Goal: Task Accomplishment & Management: Complete application form

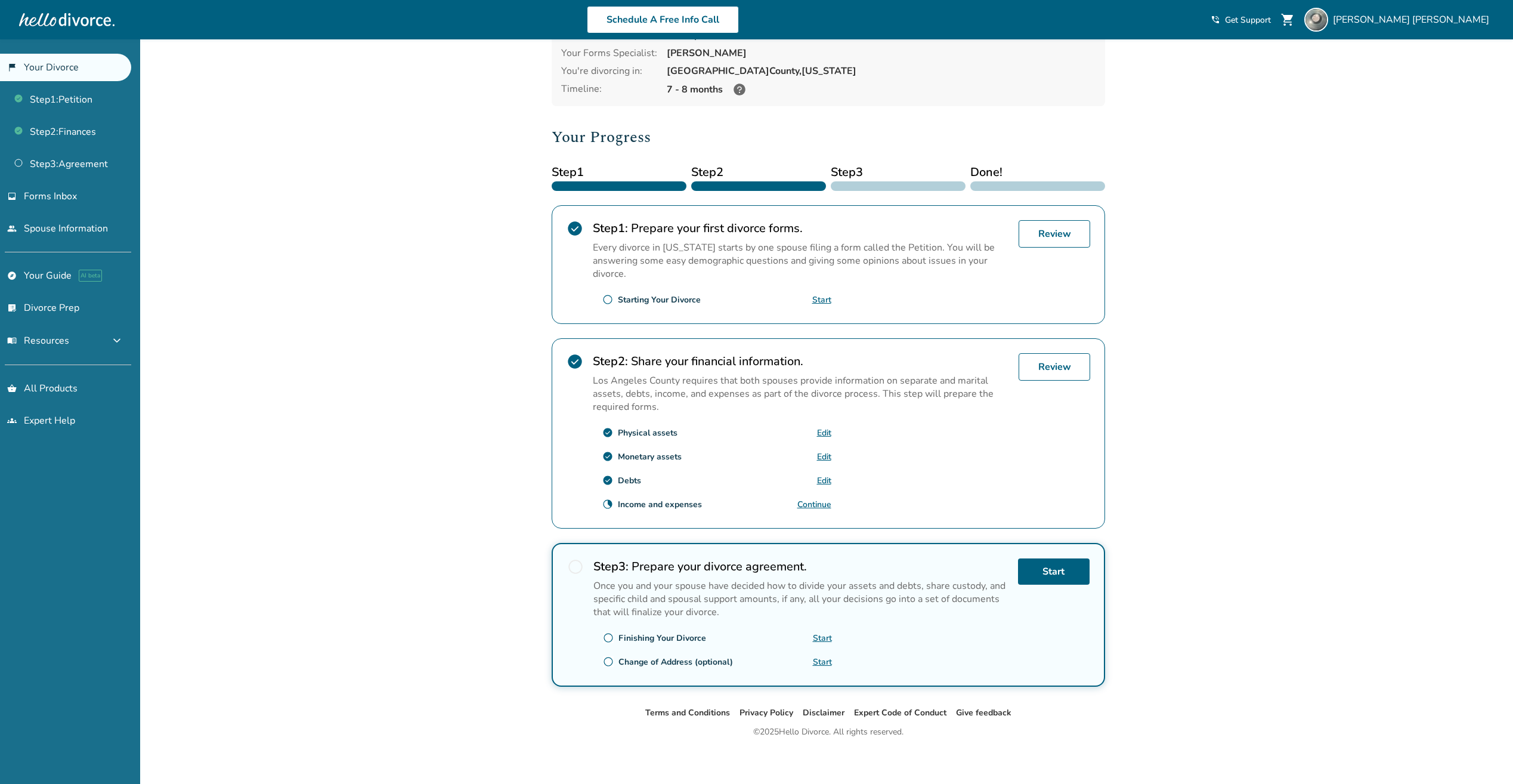
scroll to position [83, 0]
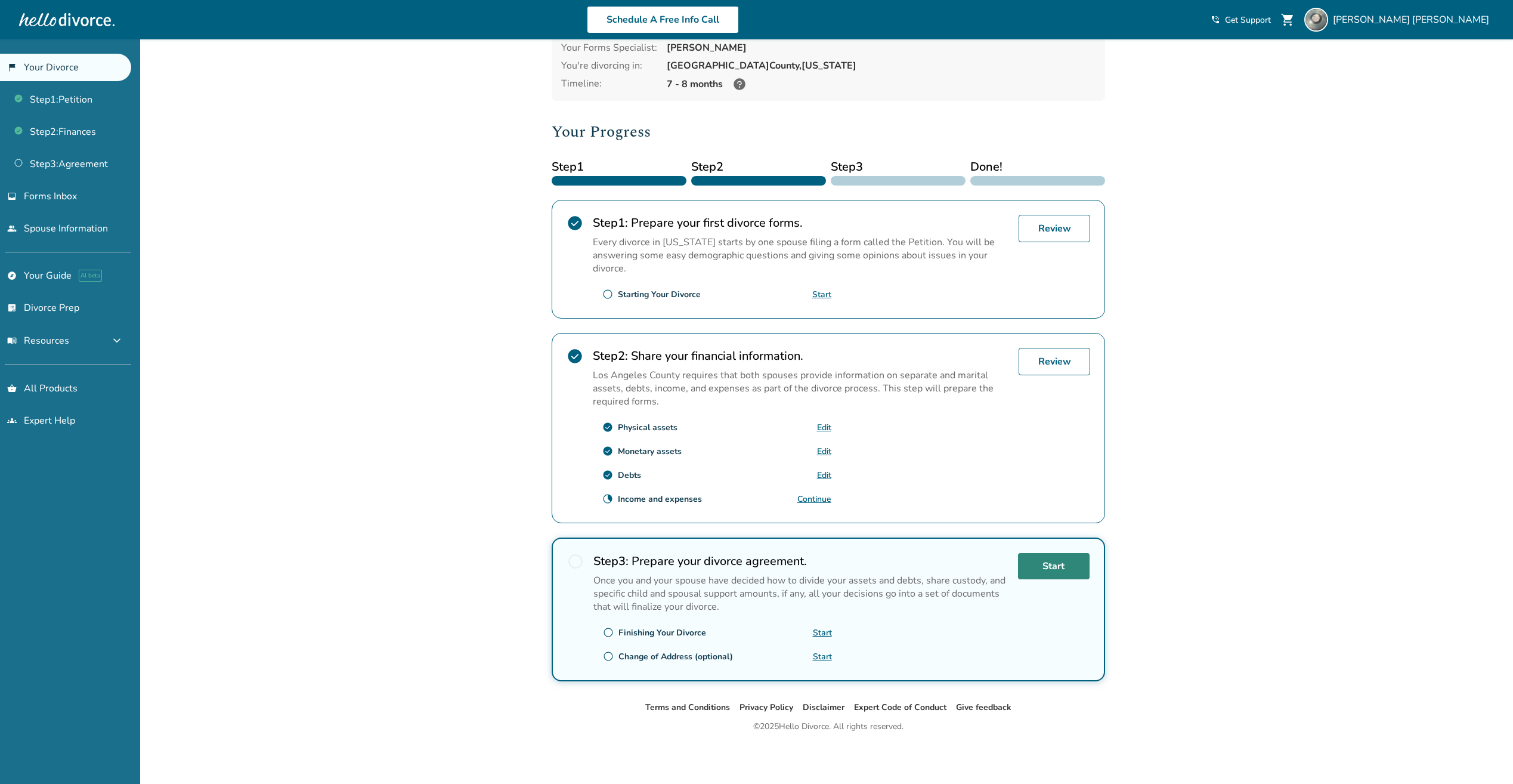
click at [1047, 568] on link "Start" at bounding box center [1054, 565] width 72 height 26
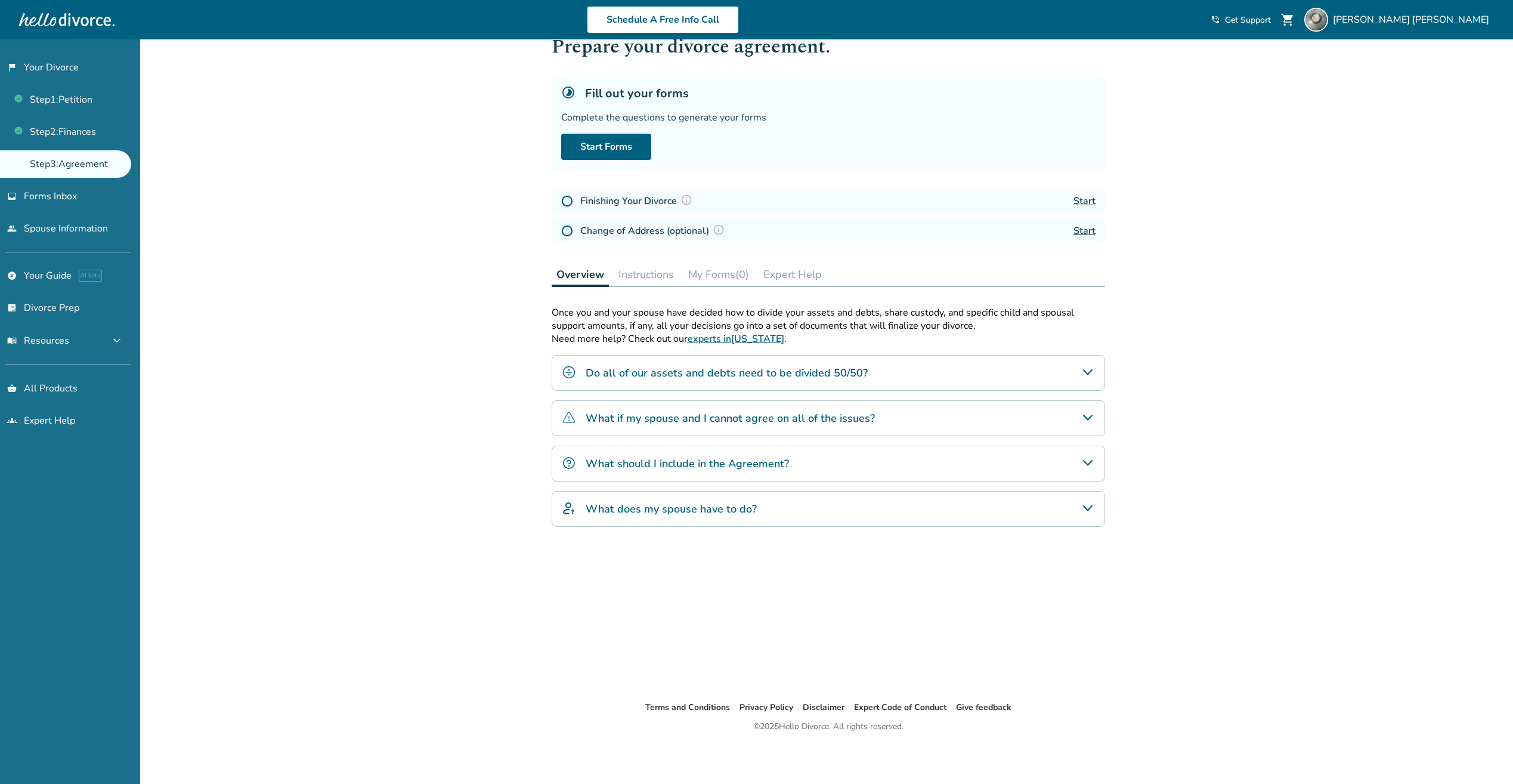
scroll to position [39, 0]
click at [822, 375] on h4 "Do all of our assets and debts need to be divided 50/50?" at bounding box center [727, 372] width 283 height 15
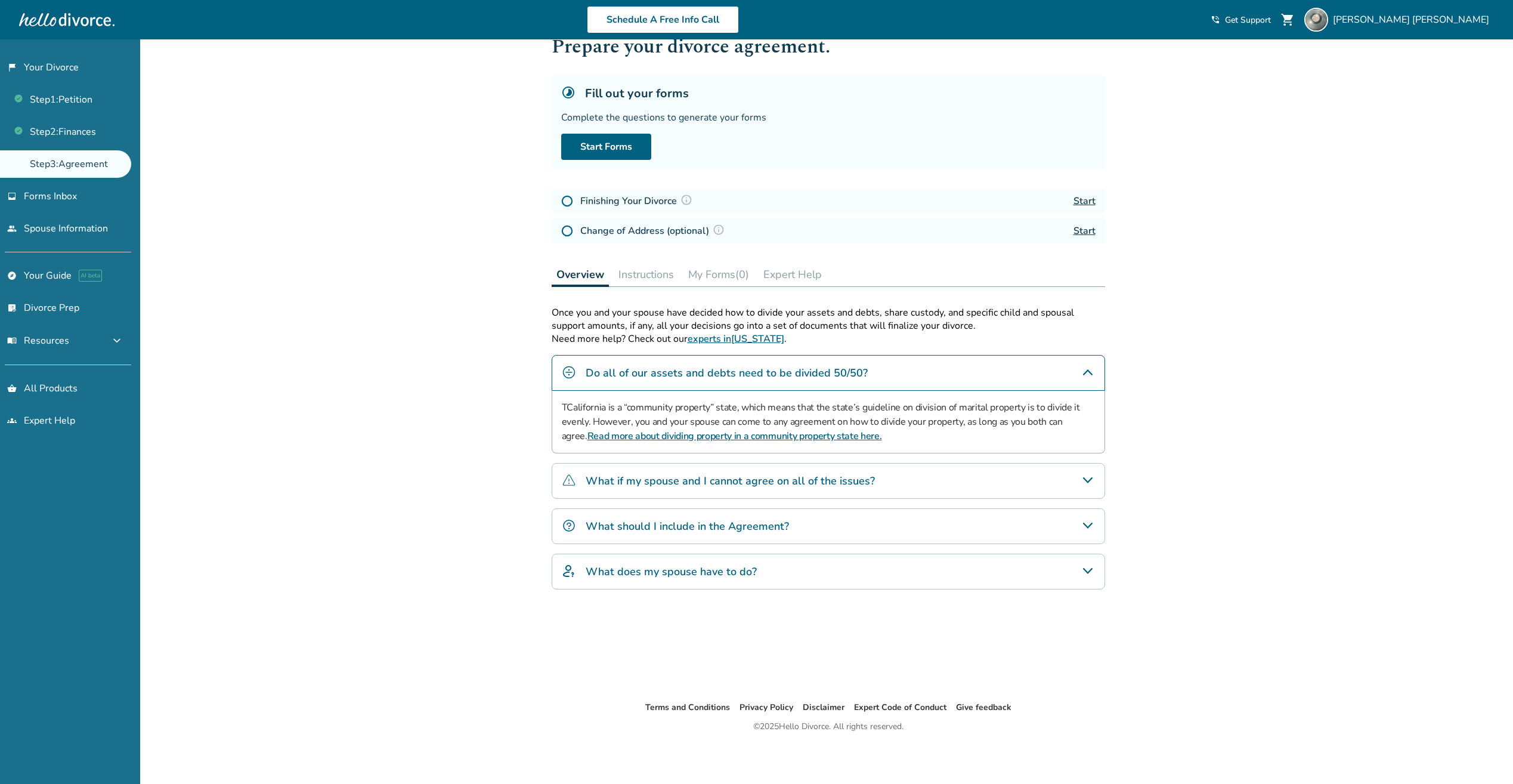
click at [850, 482] on h4 "What if my spouse and I cannot agree on all of the issues?" at bounding box center [731, 480] width 290 height 15
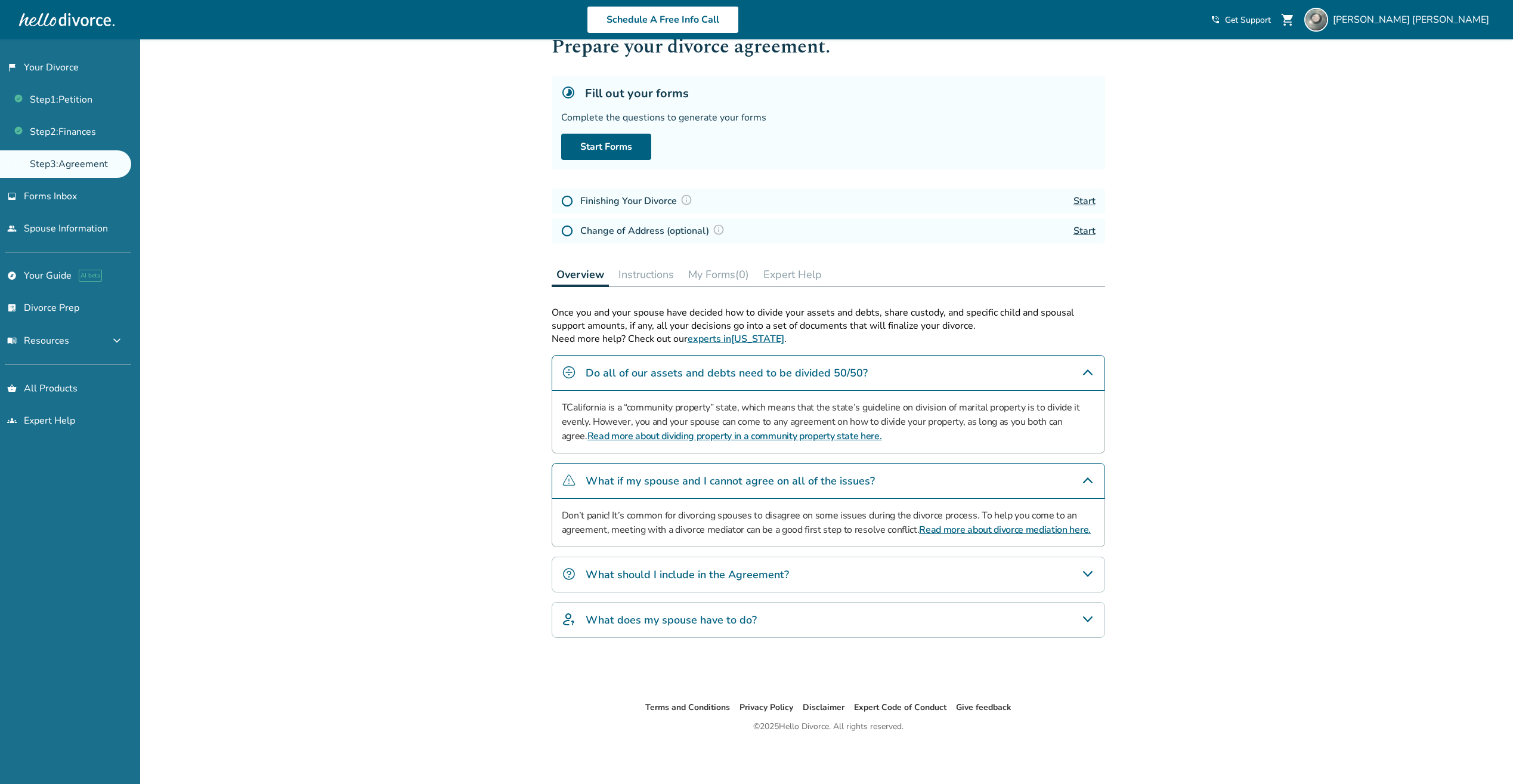
click at [786, 569] on h4 "What should I include in the Agreement?" at bounding box center [687, 574] width 203 height 15
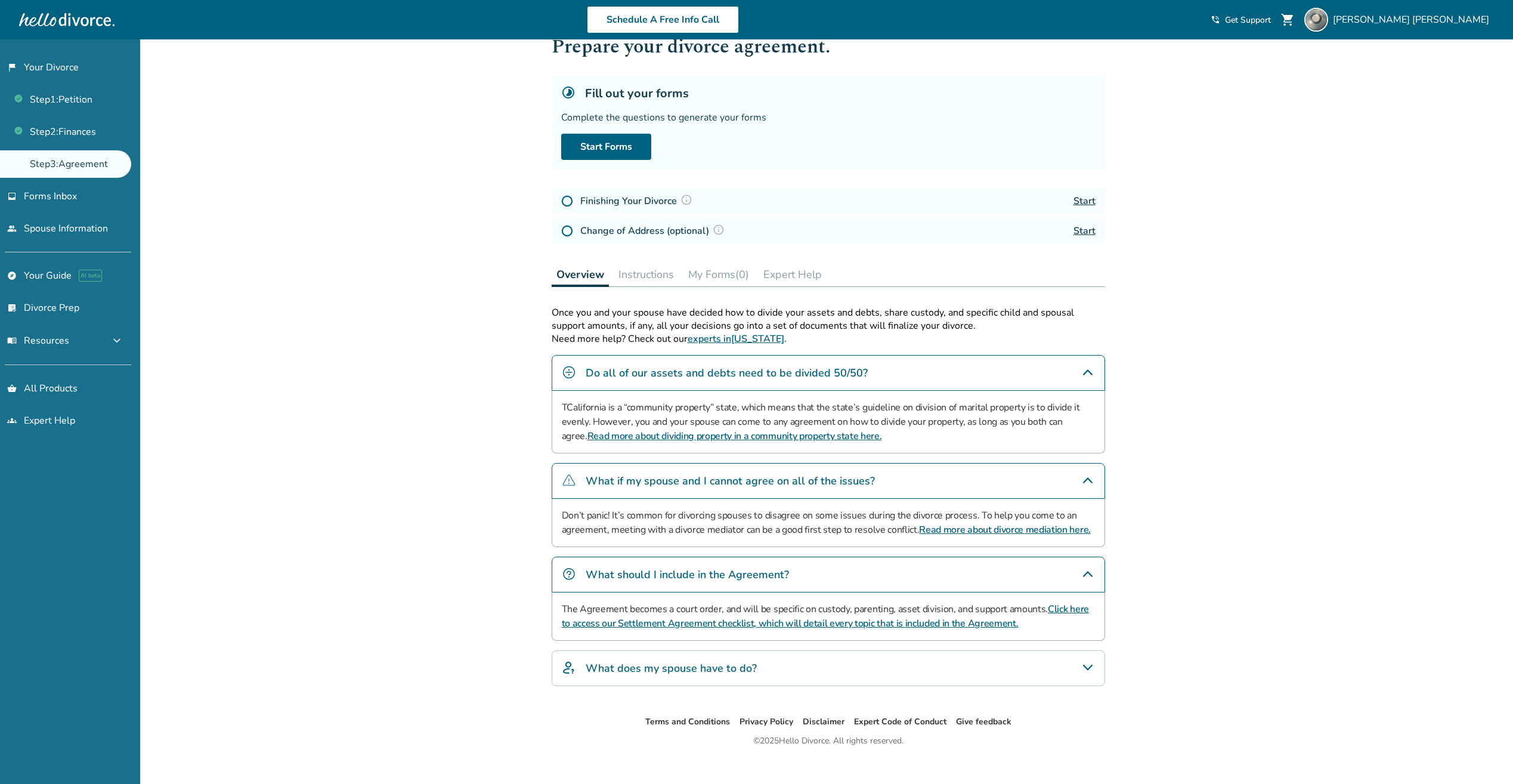
scroll to position [54, 0]
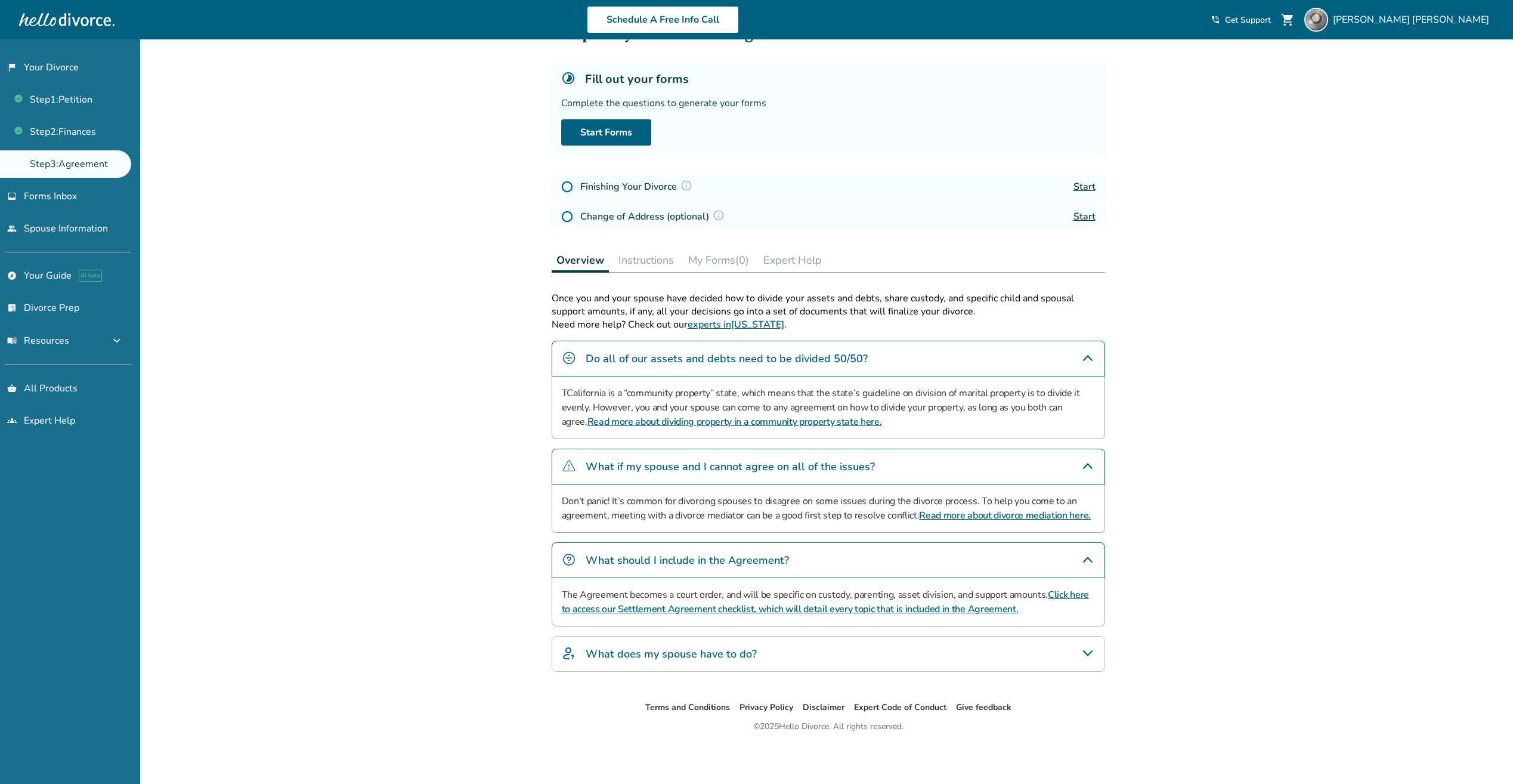
click at [773, 611] on link "Click here to access our Settlement Agreement checklist, which will detail ever…" at bounding box center [825, 602] width 528 height 28
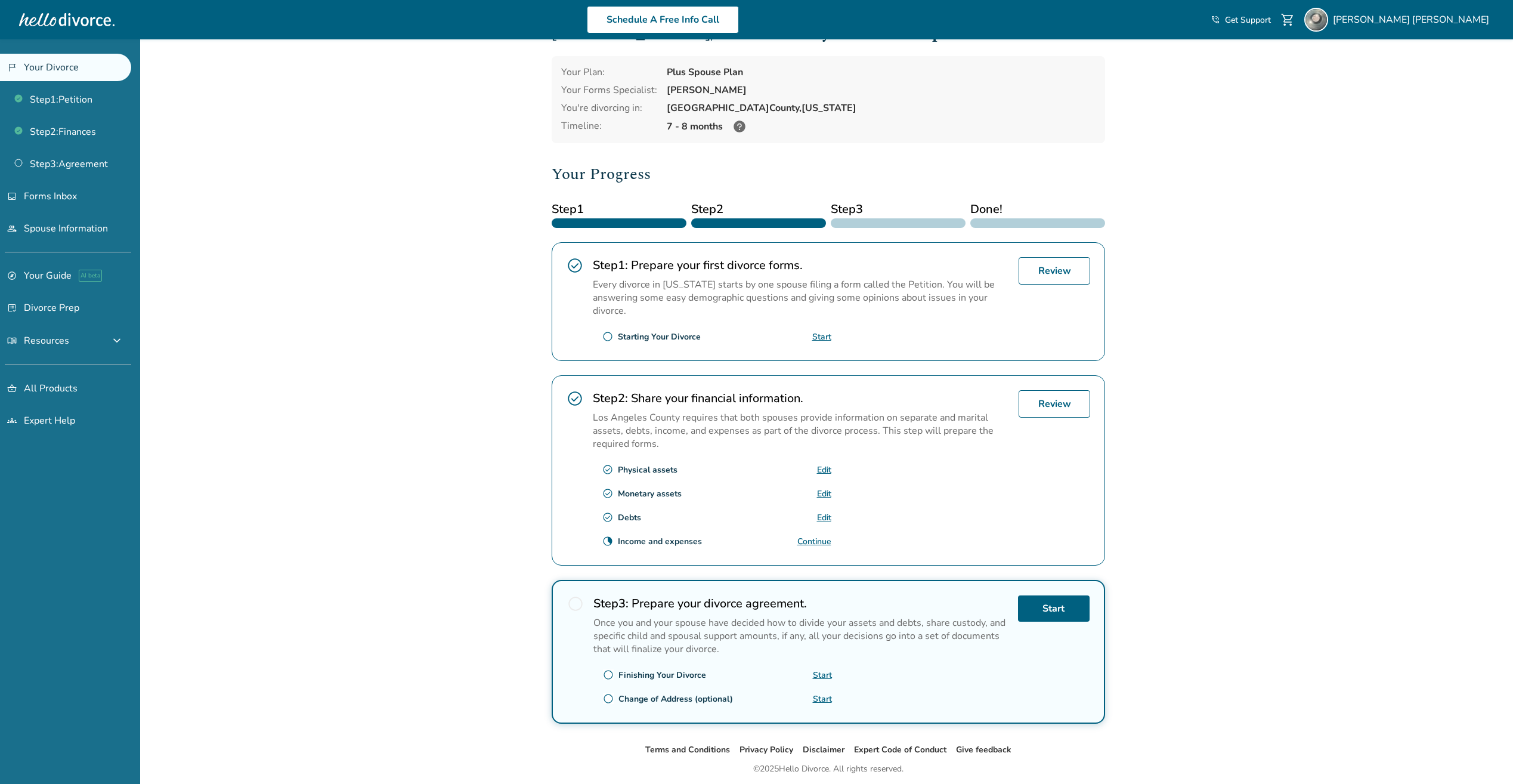
scroll to position [83, 0]
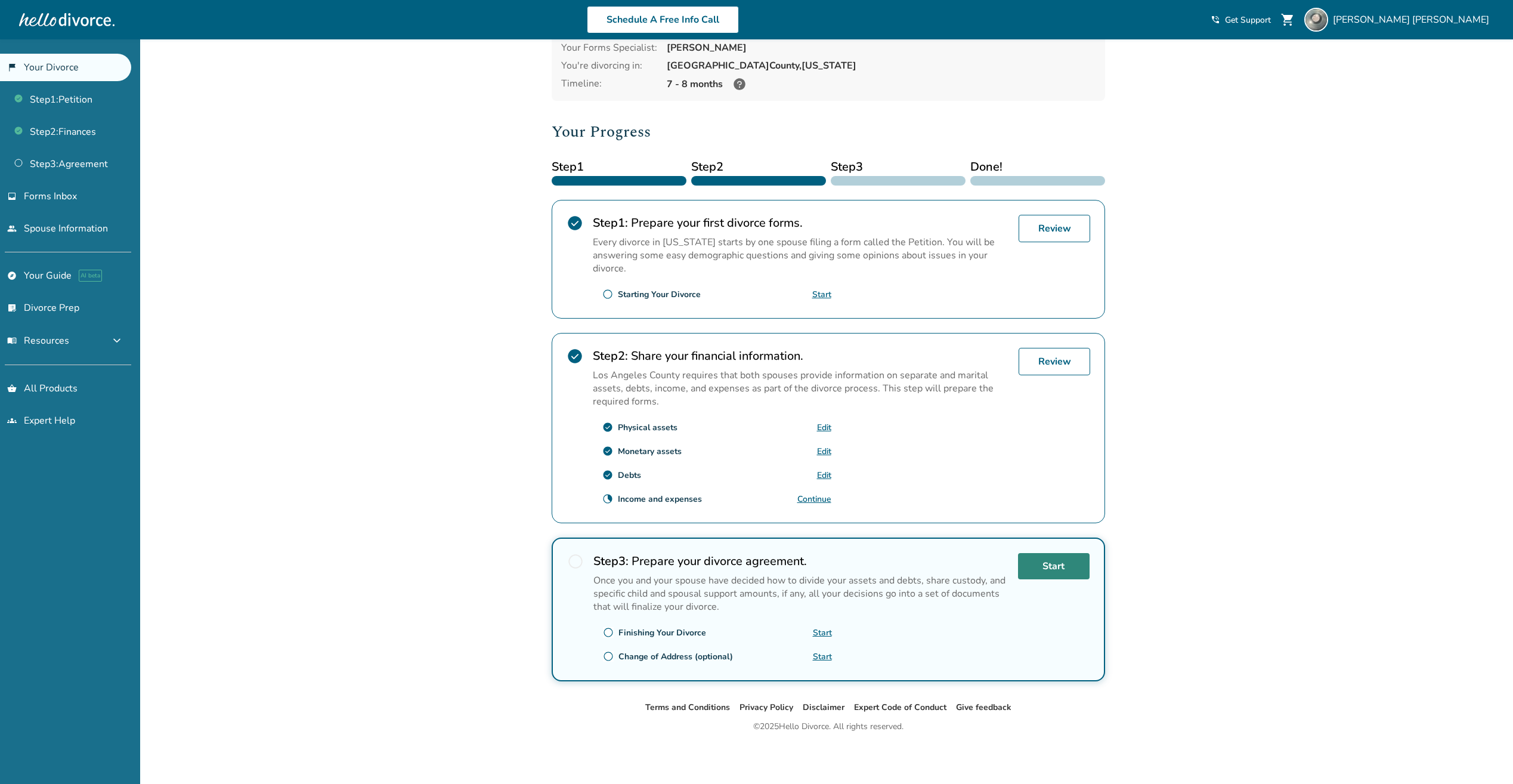
click at [1061, 566] on link "Start" at bounding box center [1054, 565] width 72 height 26
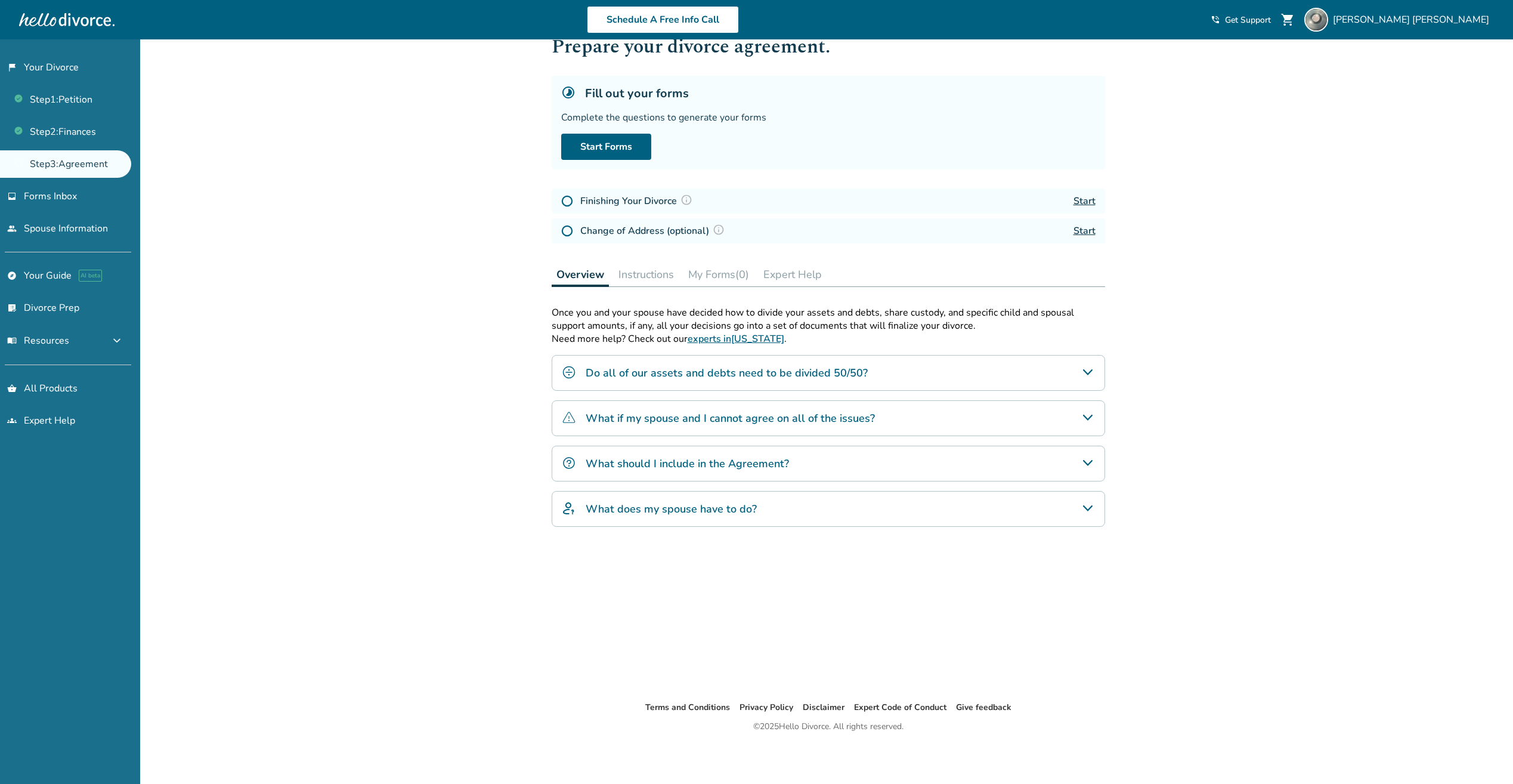
scroll to position [39, 0]
click at [788, 463] on div "What should I include in the Agreement?" at bounding box center [828, 463] width 554 height 36
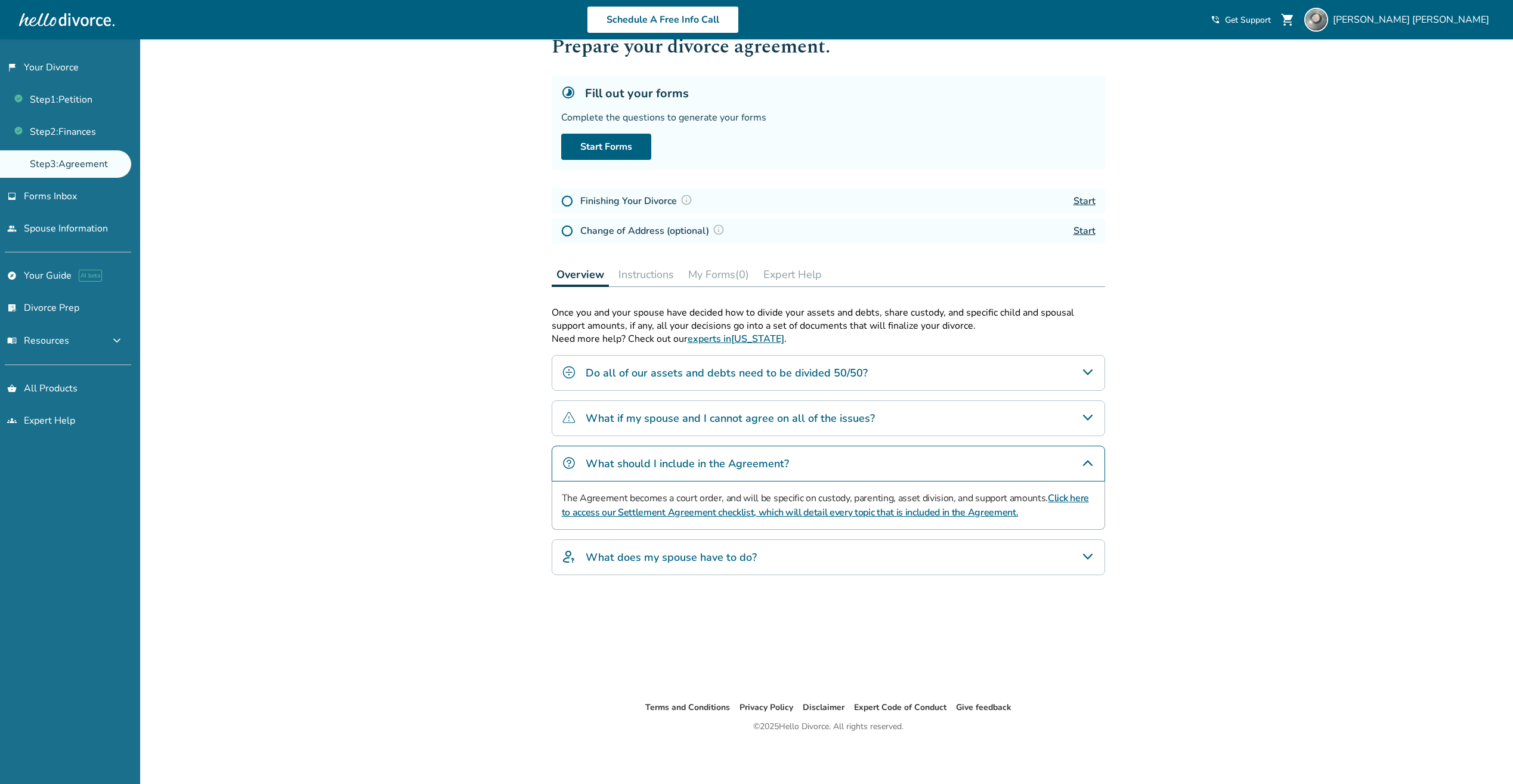
click at [1225, 362] on div "Added to cart Step 0 3 Prepare your divorce agreement. Fill out your forms Comp…" at bounding box center [756, 392] width 1513 height 784
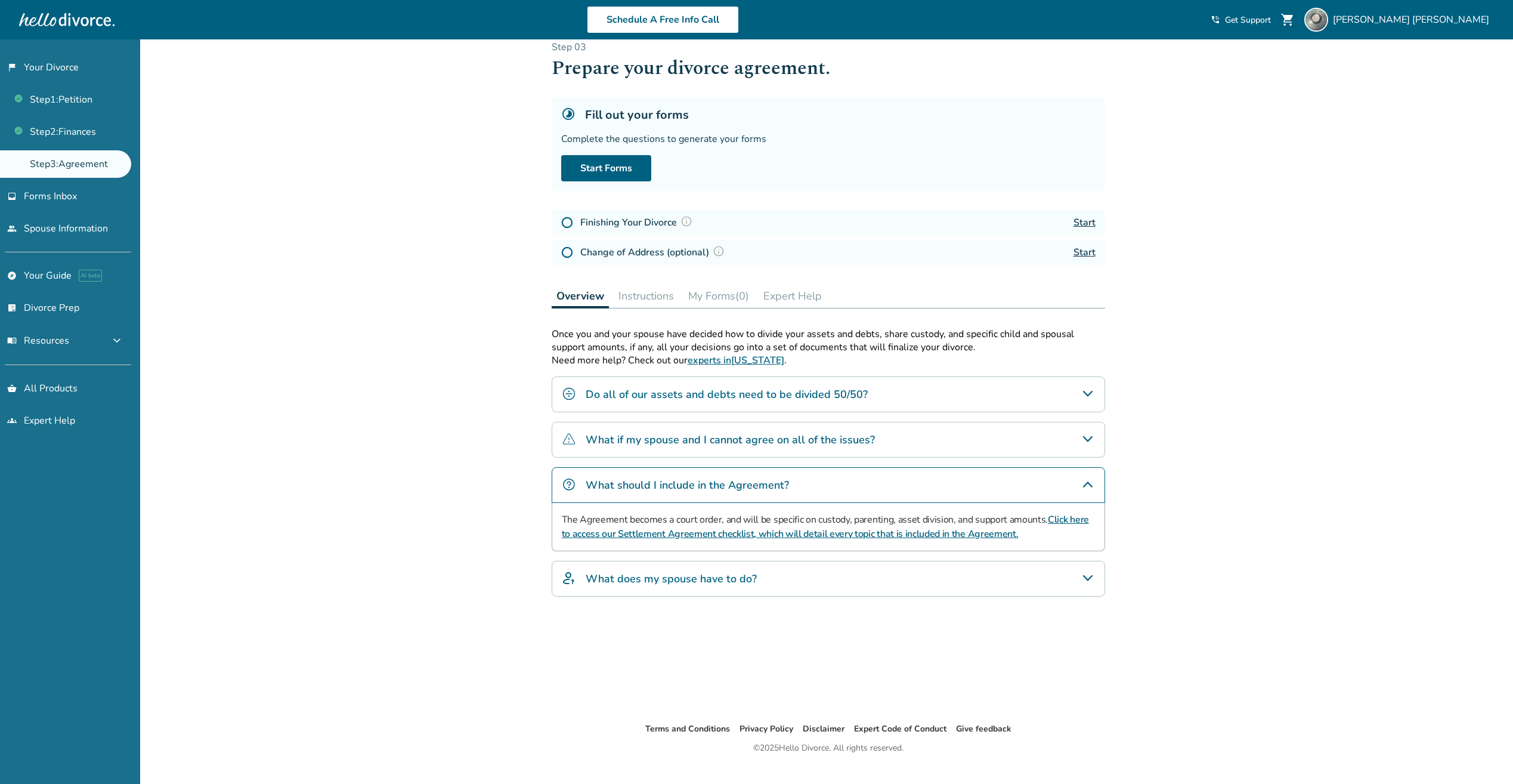
scroll to position [0, 0]
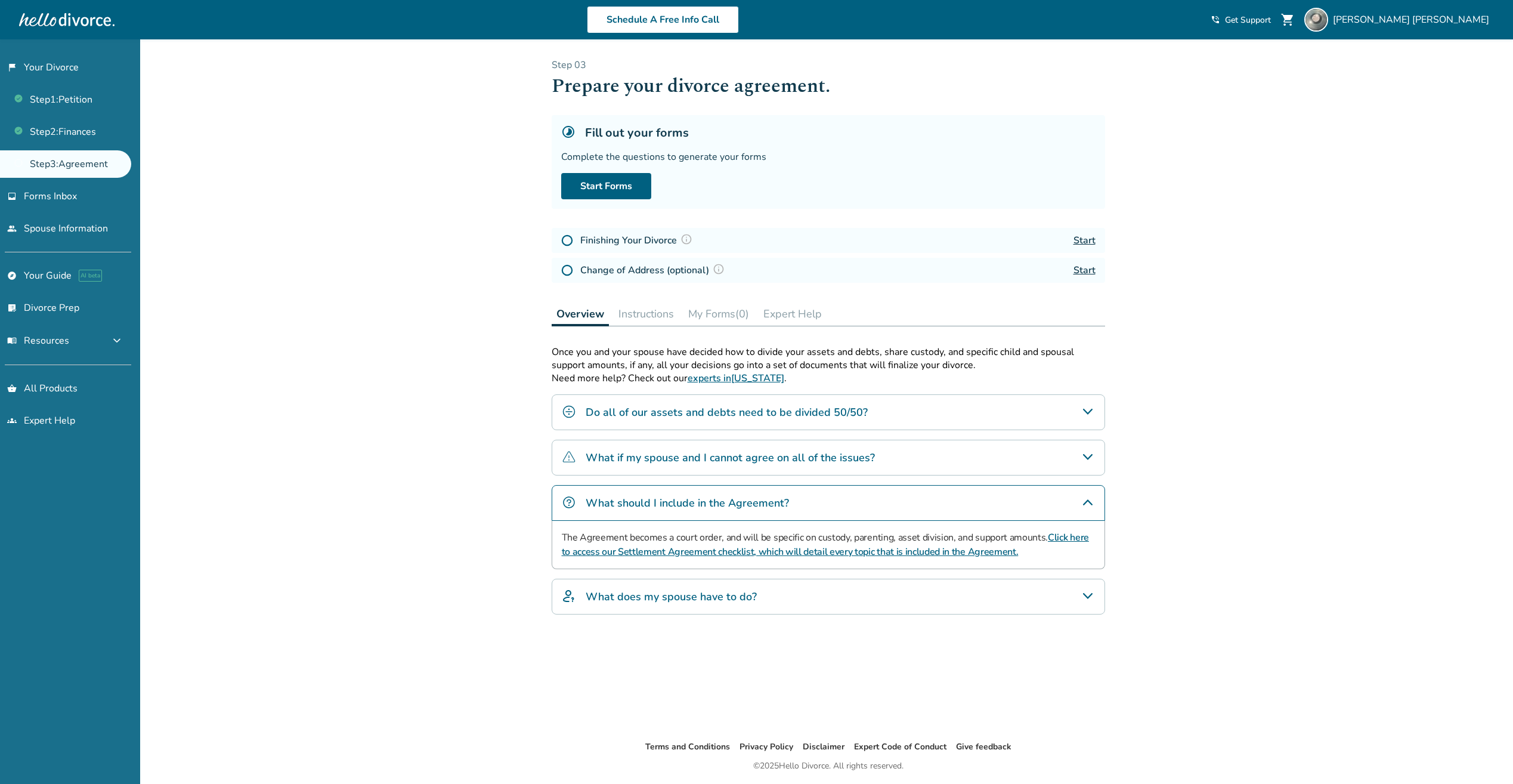
click at [1088, 240] on link "Start" at bounding box center [1085, 240] width 22 height 13
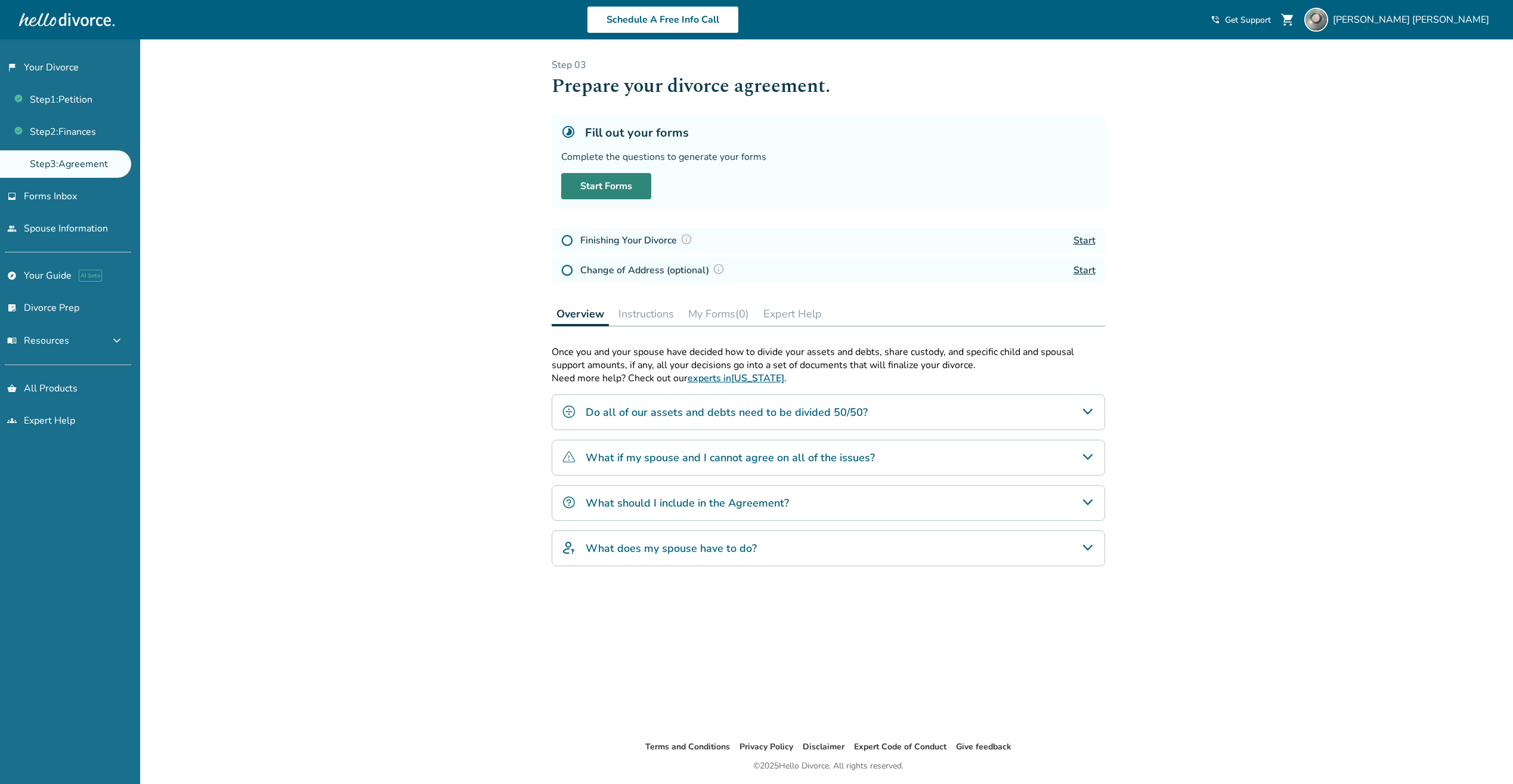
click at [627, 186] on link "Start Forms" at bounding box center [606, 185] width 90 height 26
click at [1085, 241] on link "Start" at bounding box center [1085, 240] width 22 height 13
